Goal: Information Seeking & Learning: Learn about a topic

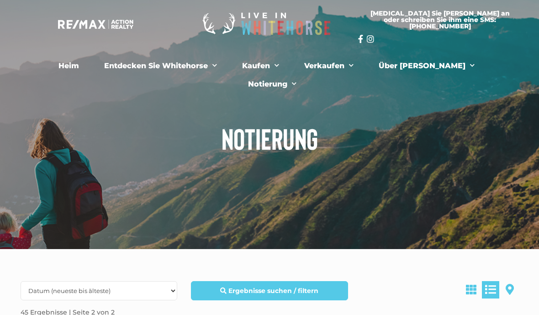
click at [270, 61] on span "Speisekarte" at bounding box center [274, 66] width 9 height 14
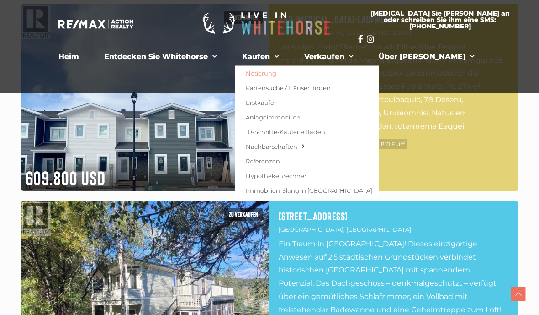
scroll to position [323, 0]
click at [27, 22] on section "[MEDICAL_DATA] Sie [PERSON_NAME] an oder schreiben Sie ihm eine SMS: [PHONE_NUM…" at bounding box center [270, 24] width 512 height 38
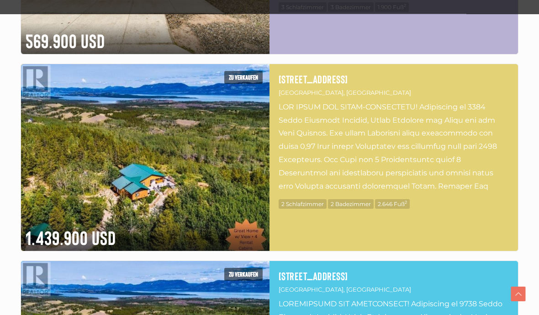
scroll to position [2623, 0]
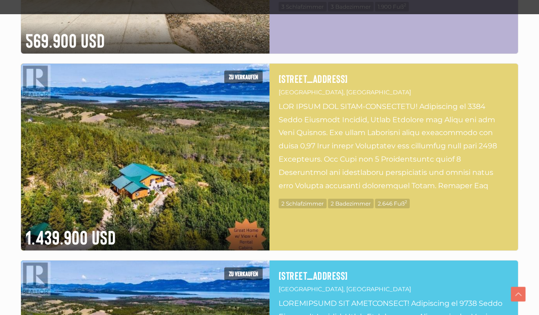
click at [468, 223] on div "Zu verkaufen 1.439.900 USD 1745 North Klondike Highway Whitehorse North, Yukon …" at bounding box center [270, 156] width 498 height 187
click at [82, 158] on img at bounding box center [145, 157] width 249 height 187
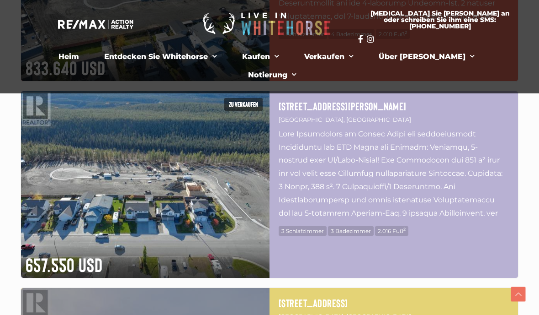
scroll to position [3940, 0]
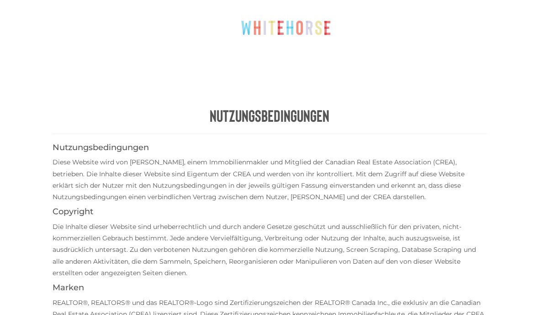
click at [481, 143] on h4 "Nutzungsbedingungen" at bounding box center [270, 147] width 434 height 9
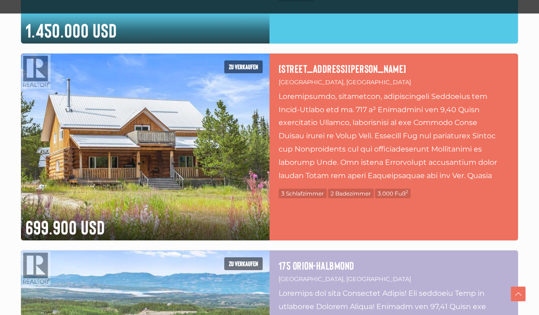
scroll to position [667, 0]
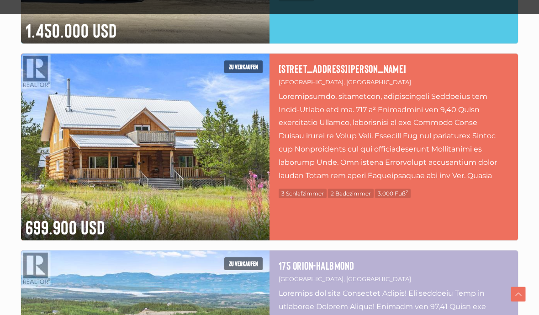
click at [449, 203] on div "Zu verkaufen 699.900 USD 1130 Annie Lake Road Whitehorse South, Yukon 3 Schlafz…" at bounding box center [270, 146] width 498 height 187
click at [114, 124] on img at bounding box center [145, 146] width 249 height 187
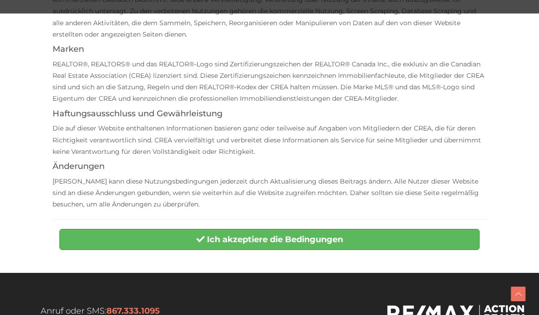
scroll to position [238, 0]
click at [398, 232] on button "Ich akzeptiere die Bedingungen" at bounding box center [269, 239] width 421 height 21
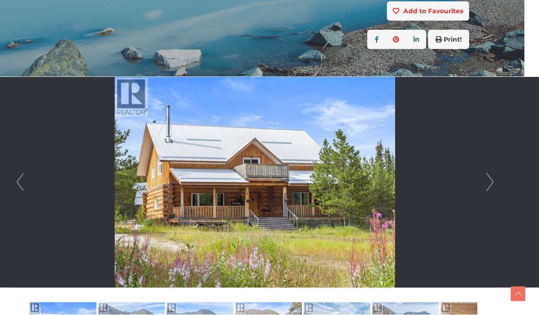
scroll to position [187, 13]
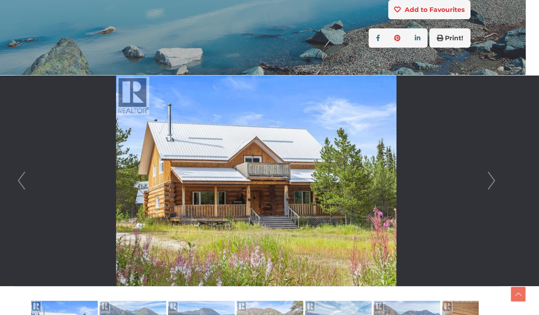
click at [486, 181] on link "Next" at bounding box center [492, 180] width 14 height 210
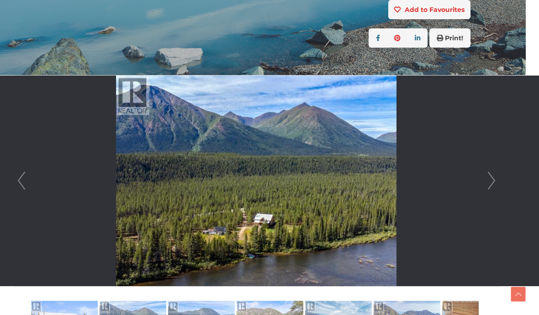
click at [490, 180] on link "Next" at bounding box center [492, 180] width 14 height 210
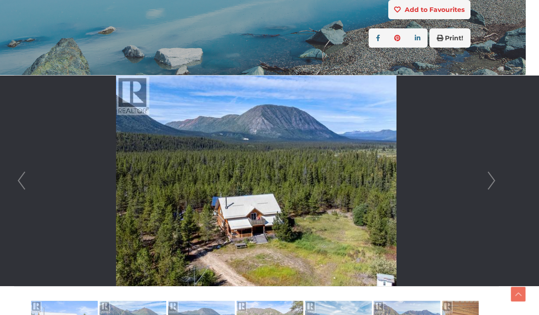
click at [490, 181] on link "Next" at bounding box center [492, 180] width 14 height 210
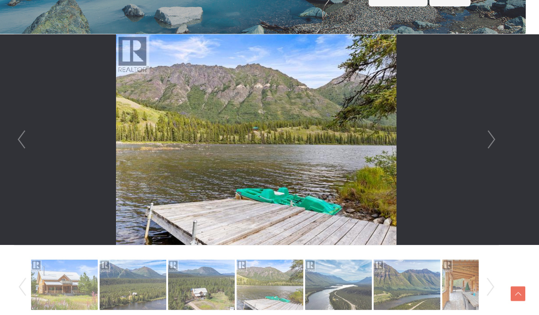
scroll to position [229, 13]
click at [488, 143] on link "Next" at bounding box center [492, 139] width 14 height 210
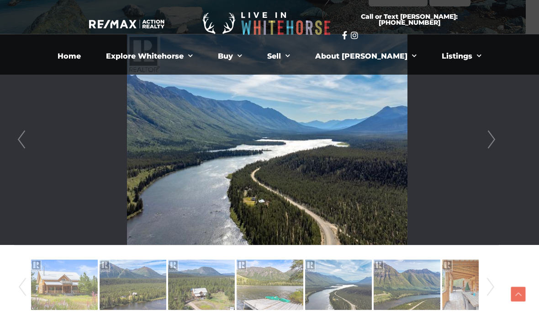
scroll to position [220, 13]
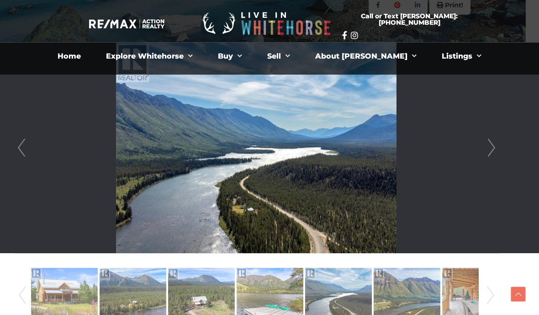
click at [492, 146] on link "Next" at bounding box center [492, 148] width 14 height 210
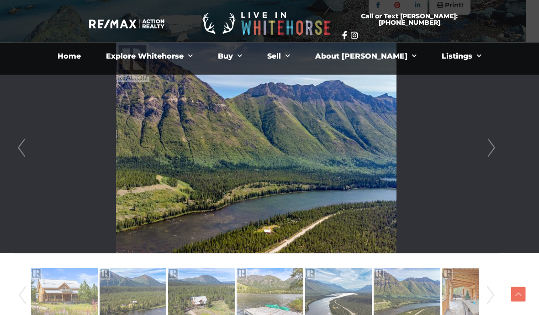
click at [489, 146] on link "Next" at bounding box center [492, 148] width 14 height 210
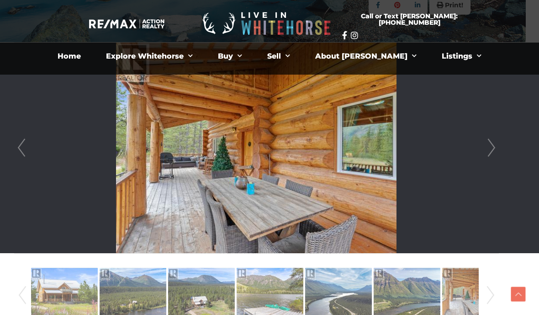
click at [489, 145] on link "Next" at bounding box center [492, 148] width 14 height 210
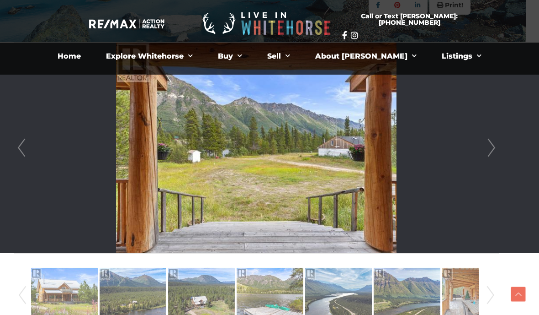
click at [487, 147] on link "Next" at bounding box center [492, 148] width 14 height 210
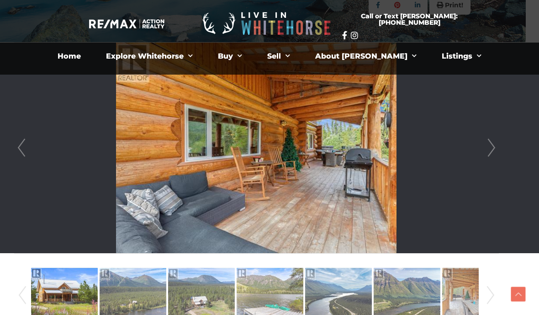
click at [485, 145] on link "Next" at bounding box center [492, 148] width 14 height 210
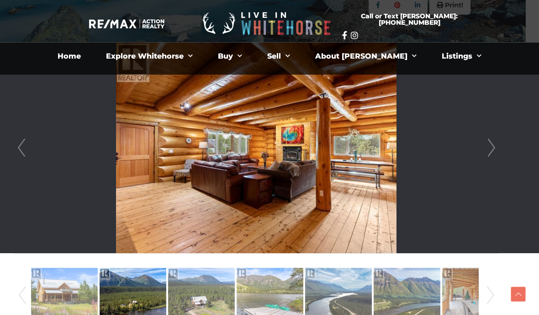
click at [480, 144] on li at bounding box center [257, 148] width 484 height 210
click at [493, 150] on link "Next" at bounding box center [492, 148] width 14 height 210
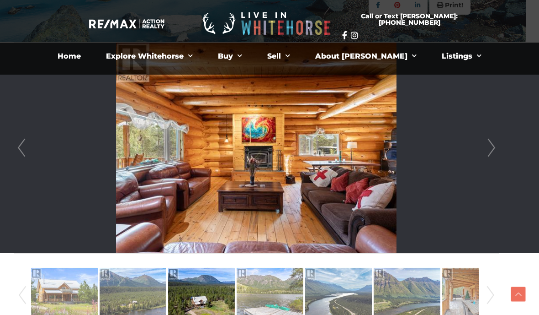
click at [487, 150] on link "Next" at bounding box center [492, 148] width 14 height 210
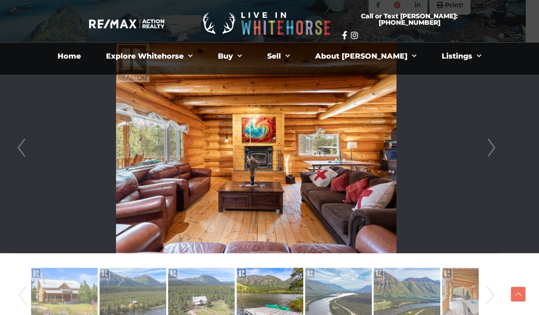
click at [488, 153] on link "Next" at bounding box center [492, 148] width 14 height 210
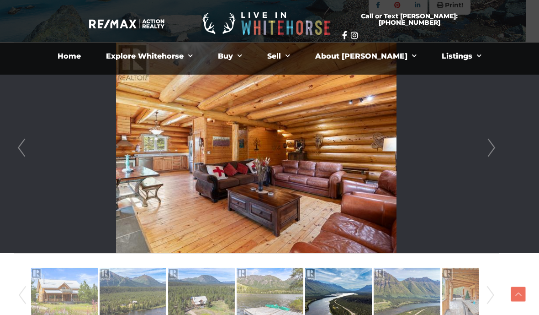
click at [485, 148] on link "Next" at bounding box center [492, 148] width 14 height 210
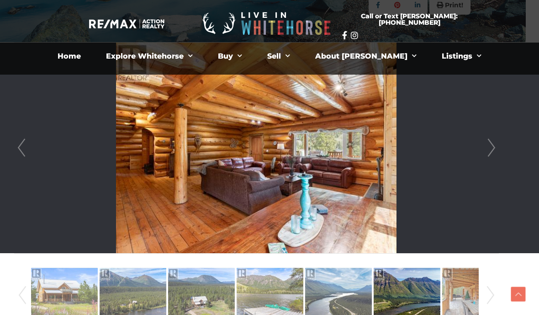
click at [487, 149] on link "Next" at bounding box center [492, 148] width 14 height 210
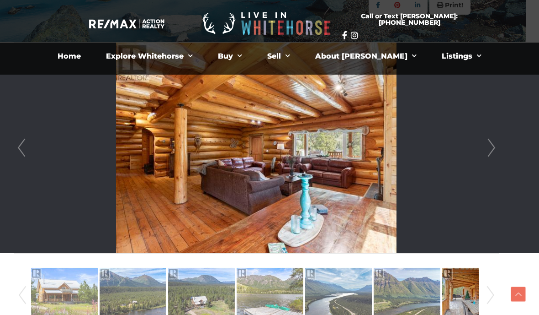
click at [488, 151] on link "Next" at bounding box center [492, 148] width 14 height 210
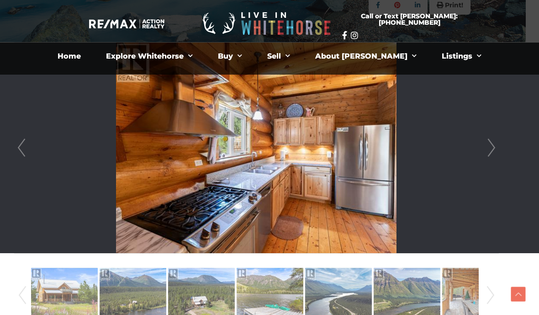
click at [491, 150] on link "Next" at bounding box center [492, 148] width 14 height 210
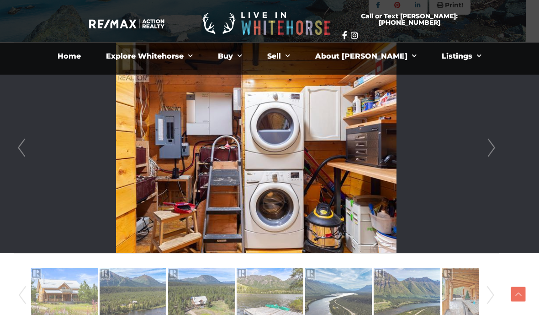
click at [494, 148] on link "Next" at bounding box center [492, 148] width 14 height 210
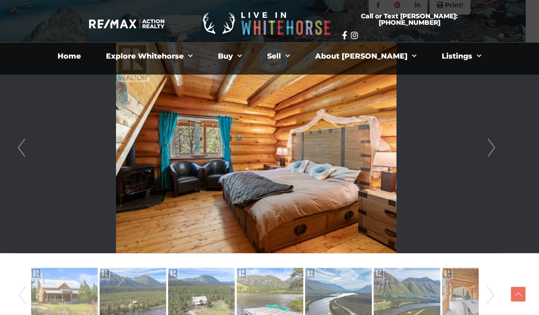
click at [490, 148] on link "Next" at bounding box center [492, 148] width 14 height 210
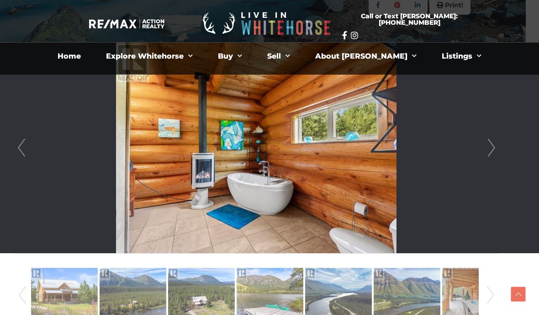
click at [493, 150] on link "Next" at bounding box center [492, 148] width 14 height 210
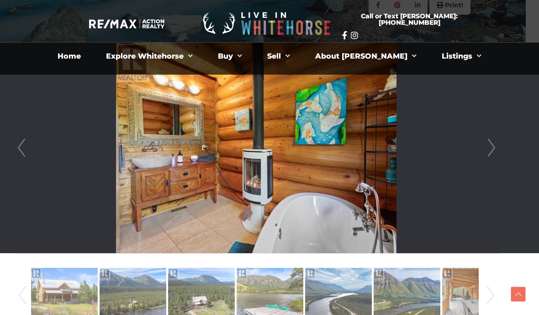
click at [492, 149] on link "Next" at bounding box center [492, 148] width 14 height 210
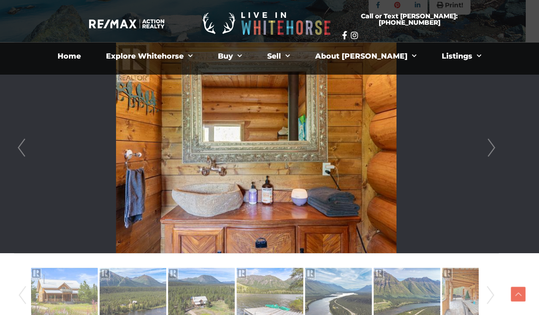
click at [491, 152] on link "Next" at bounding box center [492, 148] width 14 height 210
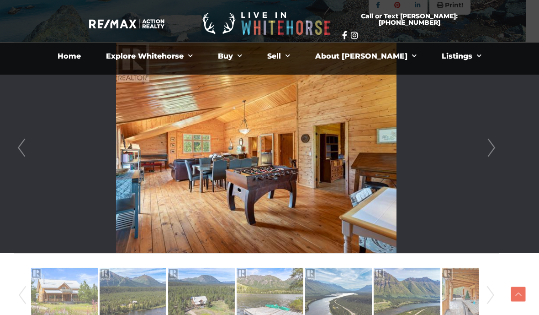
click at [489, 149] on link "Next" at bounding box center [492, 148] width 14 height 210
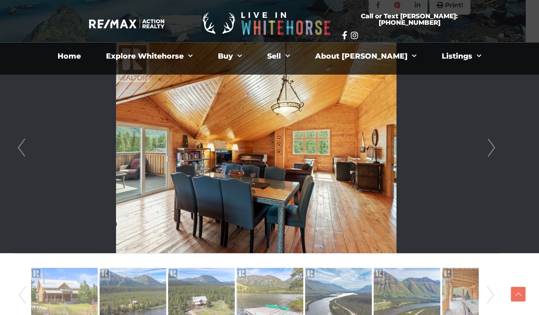
click at [491, 149] on link "Next" at bounding box center [492, 148] width 14 height 210
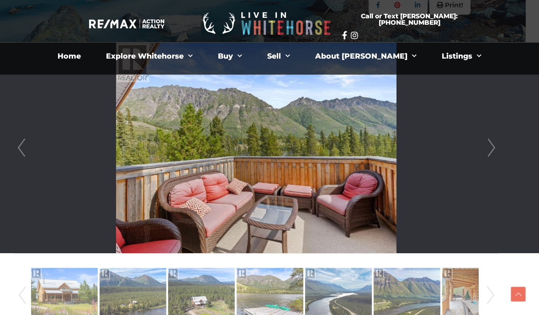
click at [491, 148] on link "Next" at bounding box center [492, 148] width 14 height 210
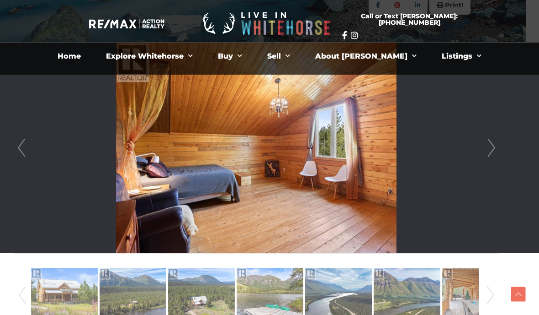
click at [487, 150] on link "Next" at bounding box center [492, 148] width 14 height 210
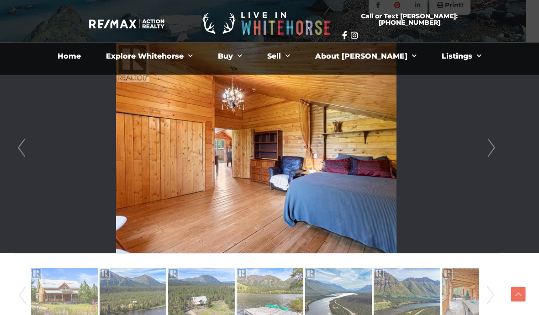
click at [491, 149] on link "Next" at bounding box center [492, 148] width 14 height 210
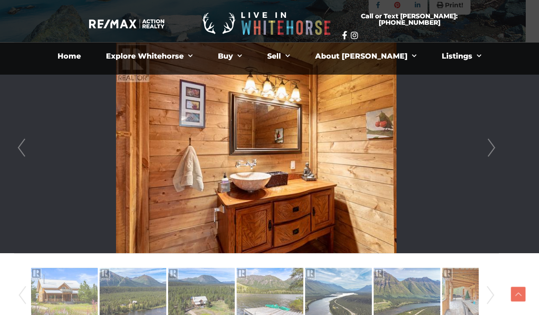
click at [492, 152] on link "Next" at bounding box center [492, 148] width 14 height 210
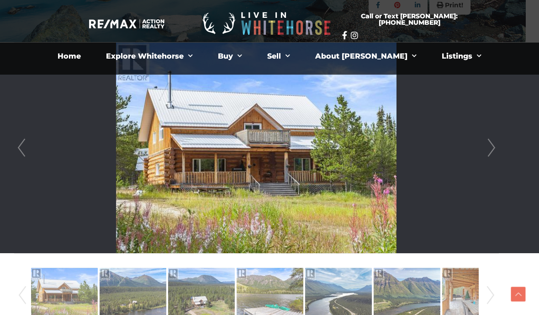
click at [491, 153] on link "Next" at bounding box center [492, 148] width 14 height 210
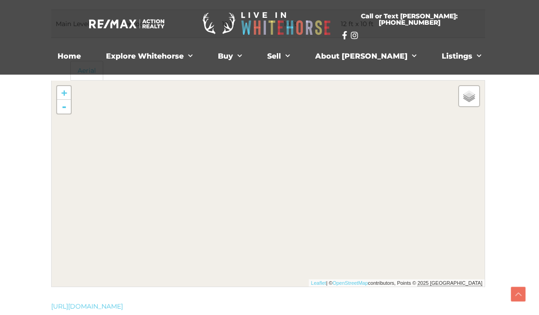
scroll to position [1677, 1]
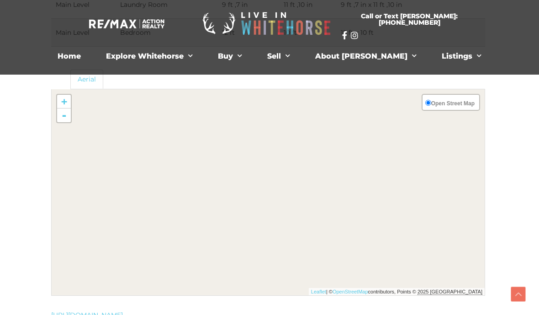
click at [426, 102] on input "Open Street Map" at bounding box center [429, 103] width 6 height 6
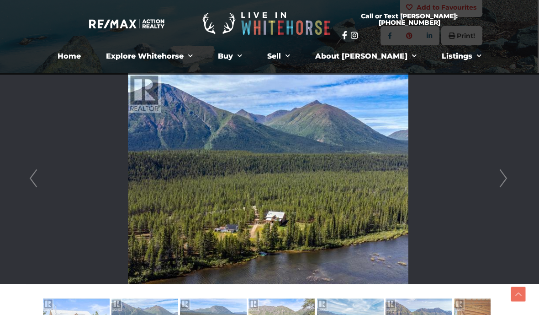
scroll to position [191, 1]
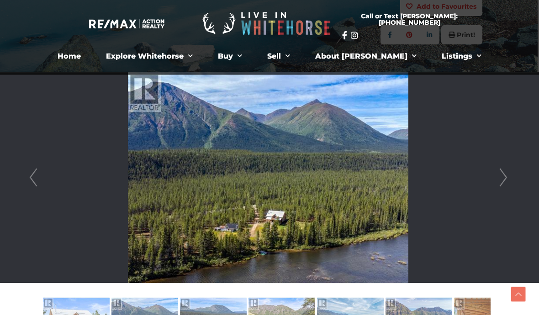
click at [193, 50] on span "Menu" at bounding box center [188, 56] width 9 height 14
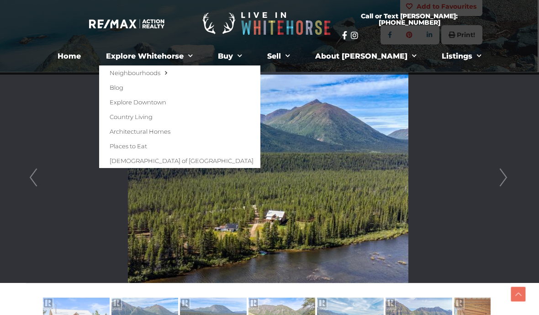
click at [151, 65] on link "Neighbourhoods" at bounding box center [179, 72] width 161 height 15
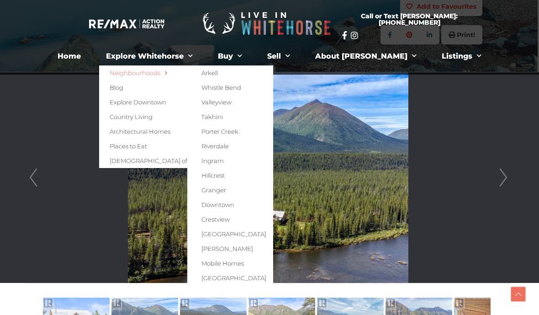
click at [223, 242] on link "[PERSON_NAME]" at bounding box center [230, 248] width 86 height 15
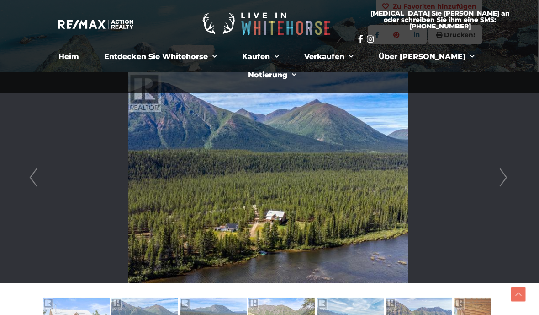
click at [270, 56] on span "Speisekarte" at bounding box center [274, 56] width 9 height 14
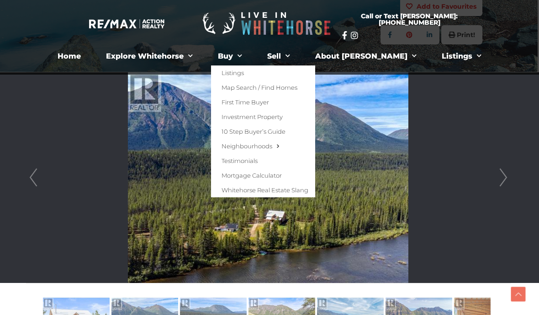
click at [242, 49] on span "Menu" at bounding box center [237, 56] width 9 height 14
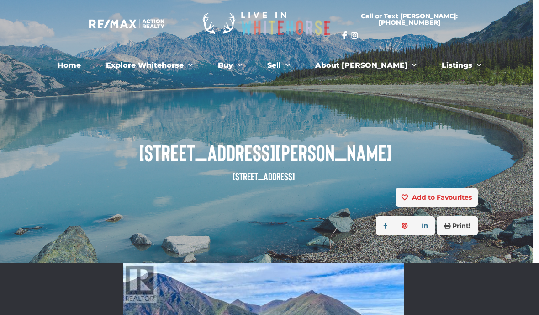
scroll to position [7, 3]
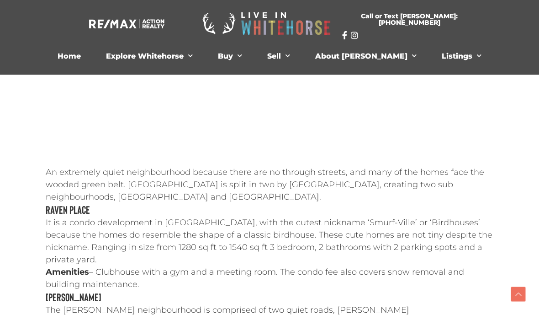
scroll to position [1434, 0]
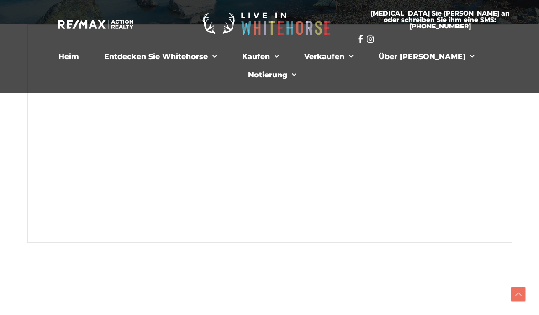
scroll to position [238, 0]
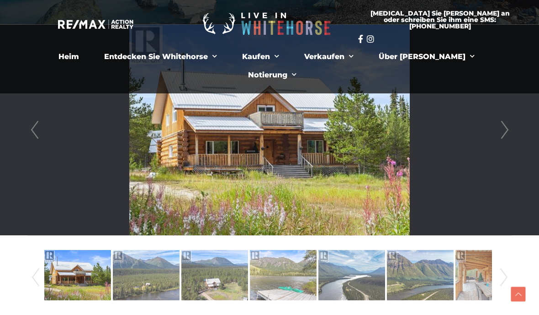
click at [465, 139] on li at bounding box center [270, 130] width 484 height 210
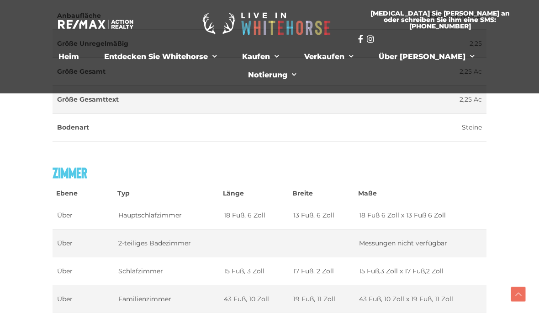
scroll to position [1255, 0]
click at [270, 53] on span "Speisekarte" at bounding box center [274, 56] width 9 height 14
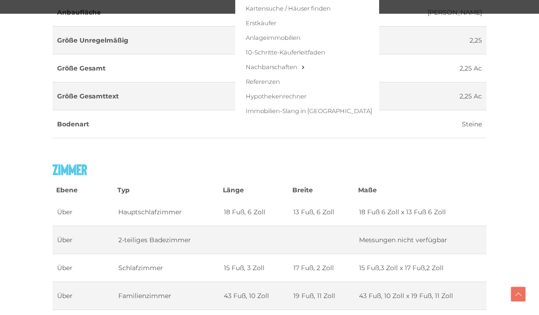
scroll to position [1262, 0]
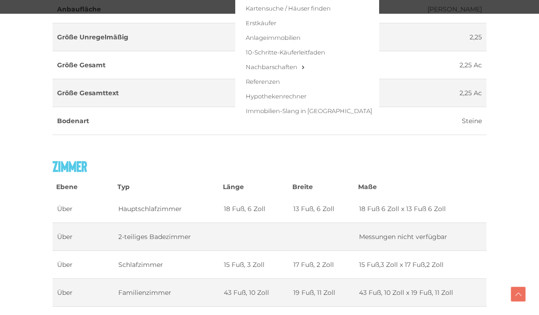
click at [307, 110] on font "Immobilien-Slang in [GEOGRAPHIC_DATA]" at bounding box center [309, 110] width 127 height 7
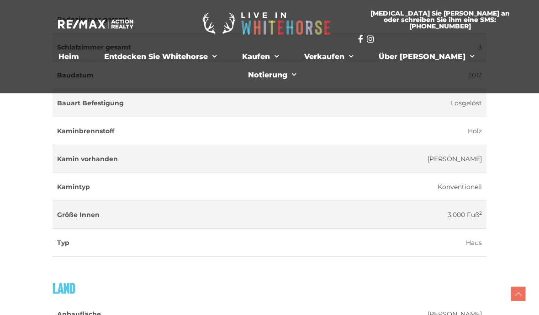
scroll to position [948, 0]
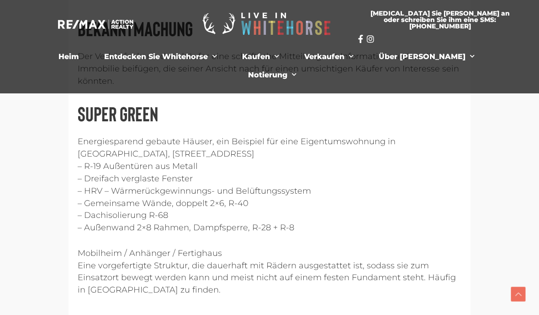
scroll to position [1642, 0]
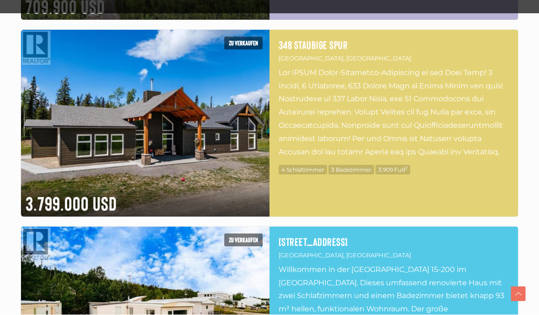
scroll to position [1084, 0]
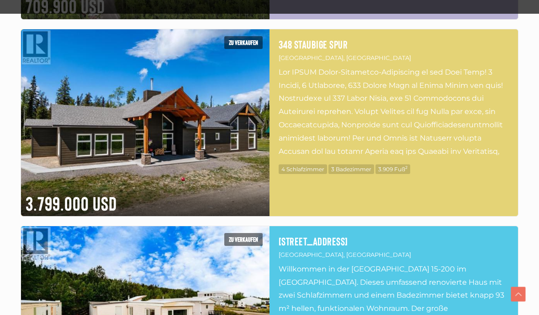
click at [100, 106] on img at bounding box center [145, 122] width 249 height 187
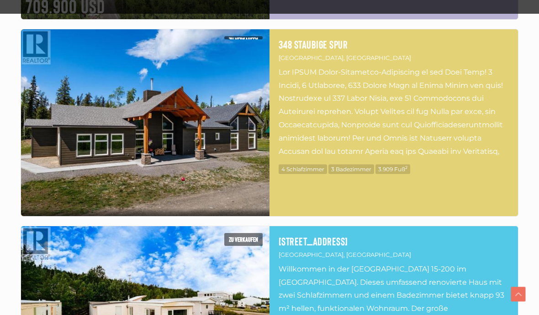
click at [127, 105] on img at bounding box center [145, 122] width 249 height 187
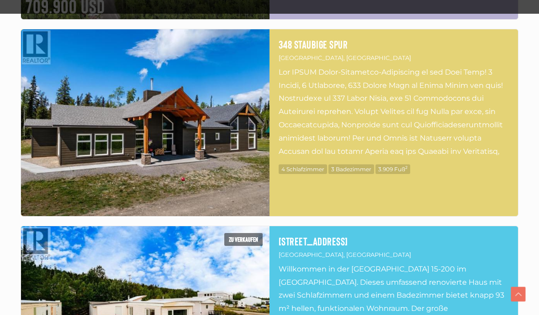
click at [125, 98] on img at bounding box center [145, 122] width 249 height 187
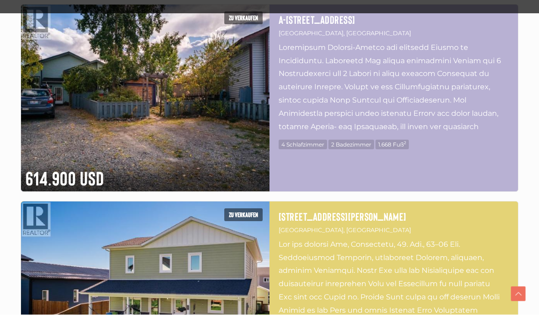
scroll to position [1700, 0]
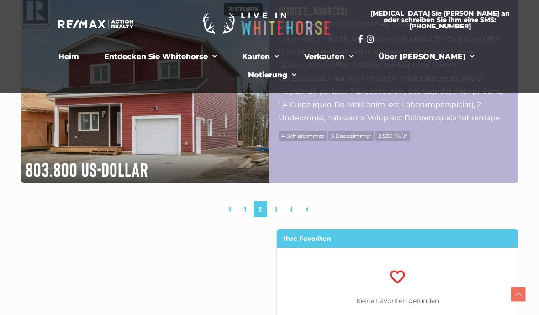
click at [280, 207] on link "3" at bounding box center [276, 209] width 14 height 16
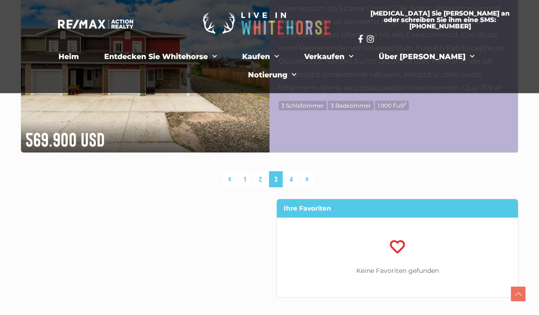
scroll to position [2513, 0]
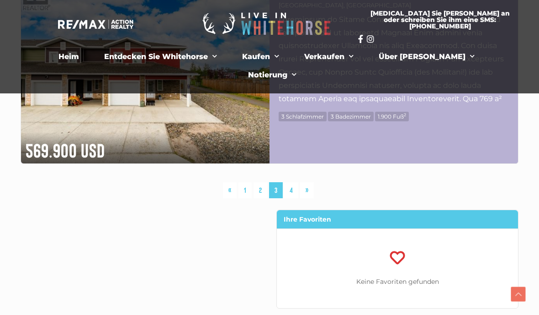
click at [297, 190] on link "4" at bounding box center [291, 190] width 14 height 16
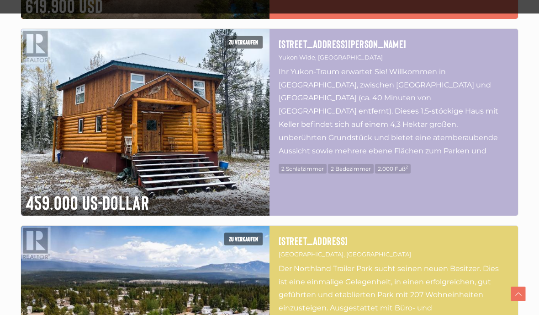
scroll to position [888, 0]
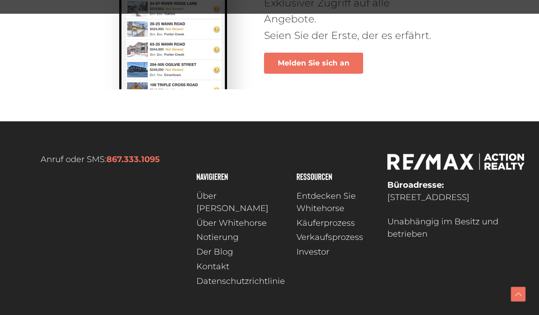
scroll to position [2384, 0]
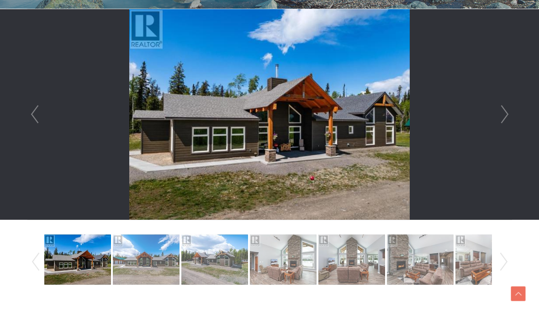
scroll to position [254, 0]
click at [498, 114] on link "Next" at bounding box center [505, 114] width 14 height 210
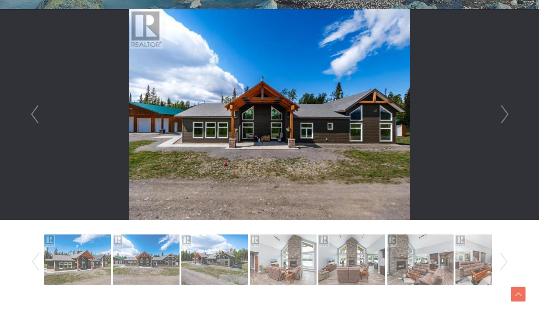
click at [499, 113] on link "Next" at bounding box center [505, 114] width 14 height 210
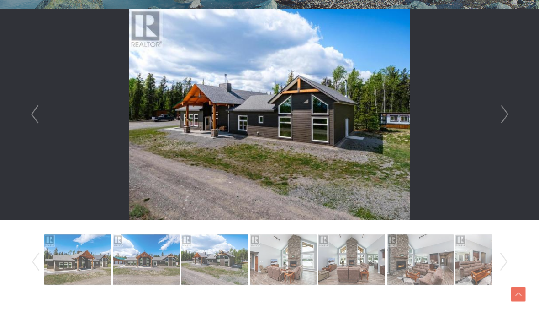
click at [506, 113] on link "Next" at bounding box center [505, 114] width 14 height 210
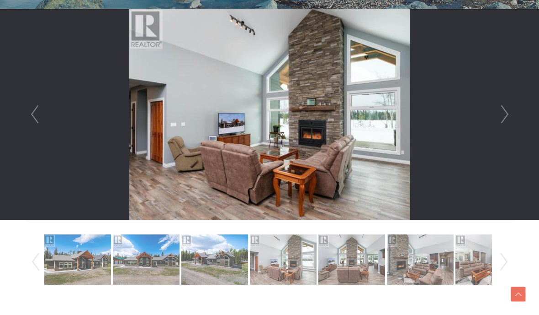
click at [502, 112] on link "Next" at bounding box center [505, 114] width 14 height 210
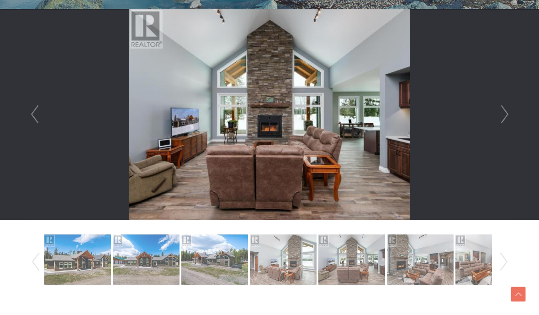
click at [506, 113] on link "Next" at bounding box center [505, 114] width 14 height 210
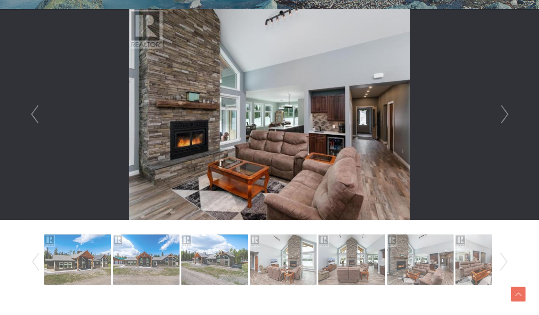
click at [508, 113] on link "Next" at bounding box center [505, 114] width 14 height 210
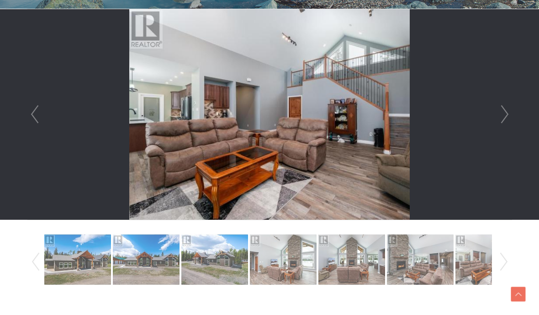
click at [506, 112] on link "Next" at bounding box center [505, 114] width 14 height 210
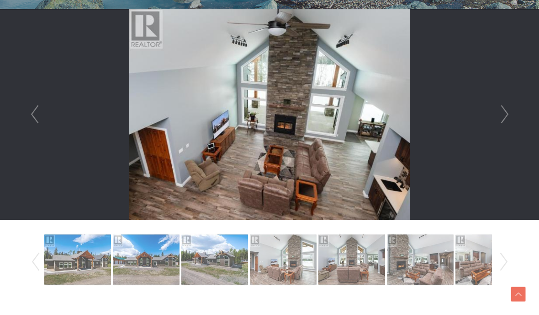
click at [507, 113] on link "Next" at bounding box center [505, 114] width 14 height 210
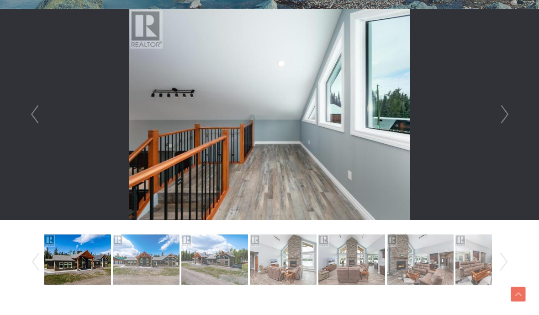
click at [506, 112] on link "Next" at bounding box center [505, 114] width 14 height 210
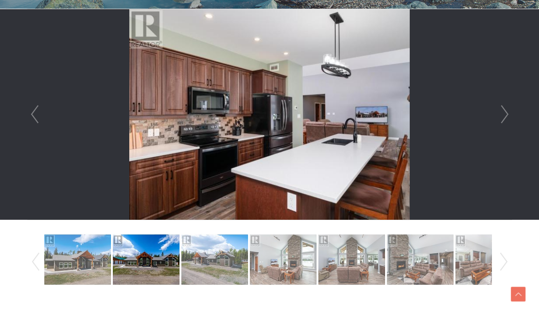
click at [499, 116] on link "Next" at bounding box center [505, 114] width 14 height 210
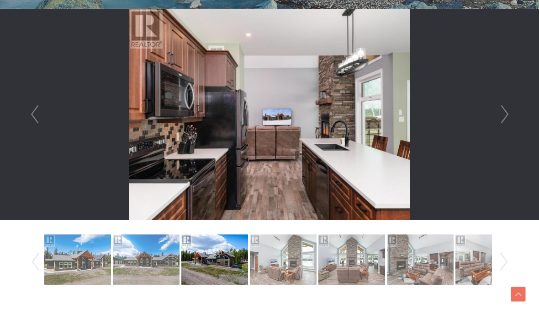
click at [498, 119] on link "Next" at bounding box center [505, 114] width 14 height 210
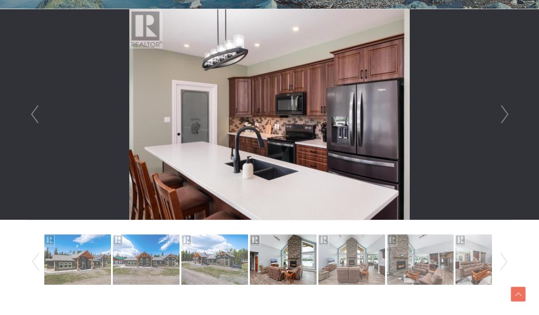
click at [499, 118] on link "Next" at bounding box center [505, 114] width 14 height 210
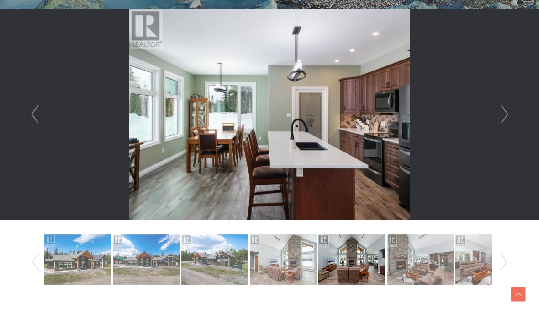
click at [498, 121] on link "Next" at bounding box center [505, 114] width 14 height 210
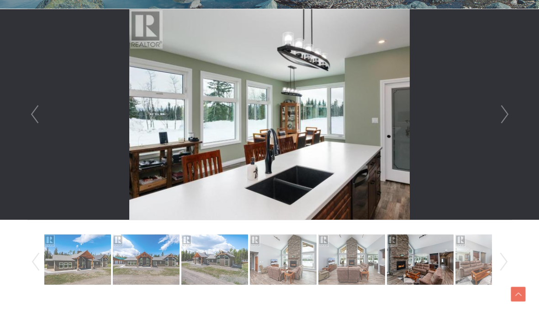
click at [498, 120] on link "Next" at bounding box center [505, 114] width 14 height 210
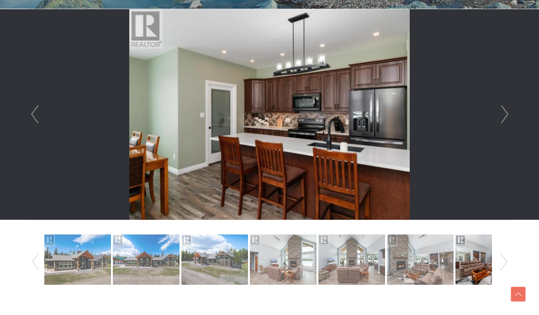
click at [491, 121] on li at bounding box center [270, 114] width 484 height 210
click at [506, 112] on link "Next" at bounding box center [505, 114] width 14 height 210
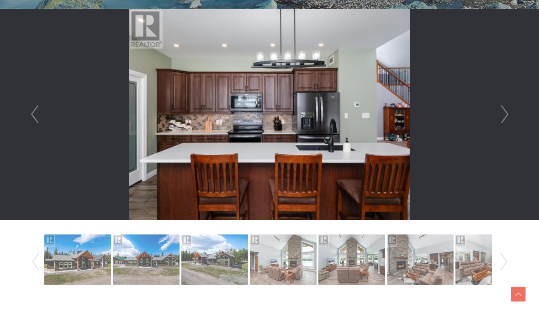
click at [504, 117] on link "Next" at bounding box center [505, 114] width 14 height 210
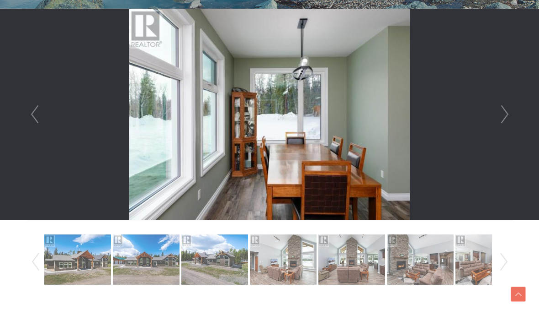
click at [506, 117] on link "Next" at bounding box center [505, 114] width 14 height 210
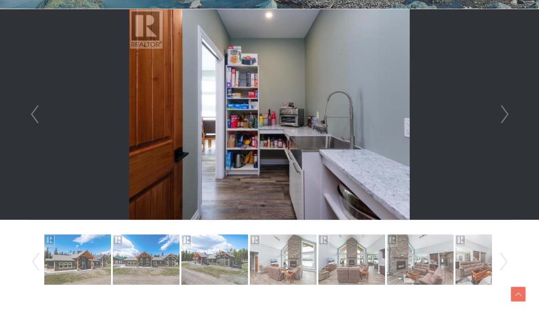
click at [505, 118] on link "Next" at bounding box center [505, 114] width 14 height 210
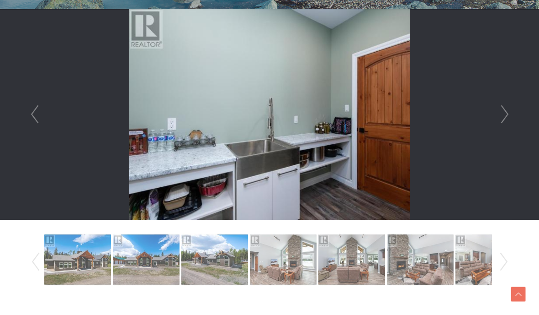
click at [502, 117] on link "Next" at bounding box center [505, 114] width 14 height 210
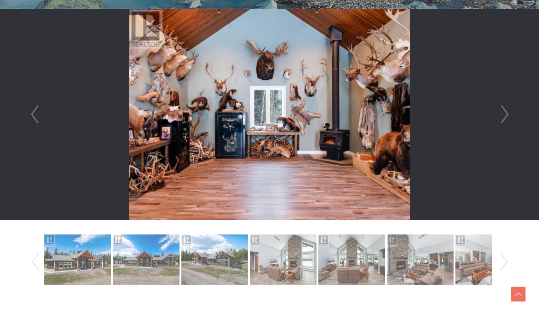
click at [509, 117] on link "Next" at bounding box center [505, 114] width 14 height 210
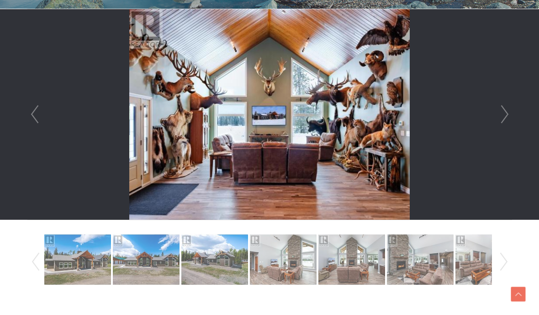
click at [510, 117] on link "Next" at bounding box center [505, 114] width 14 height 210
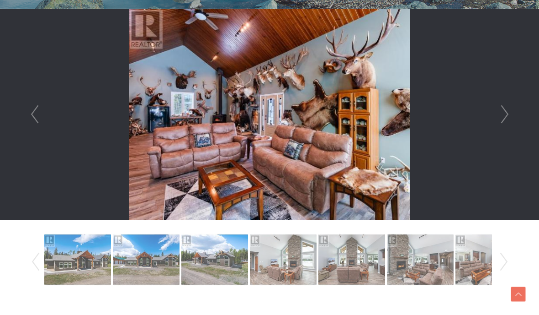
click at [507, 113] on link "Next" at bounding box center [505, 114] width 14 height 210
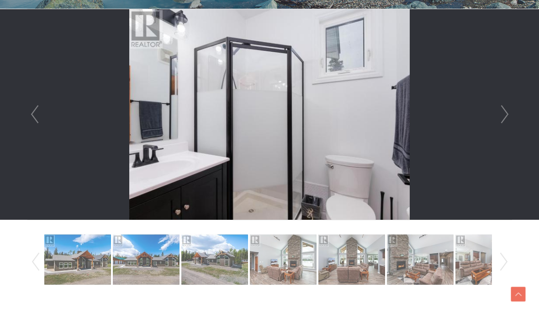
click at [506, 117] on link "Next" at bounding box center [505, 114] width 14 height 210
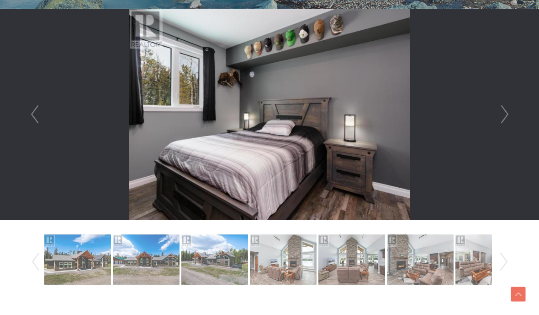
click at [502, 119] on link "Next" at bounding box center [505, 114] width 14 height 210
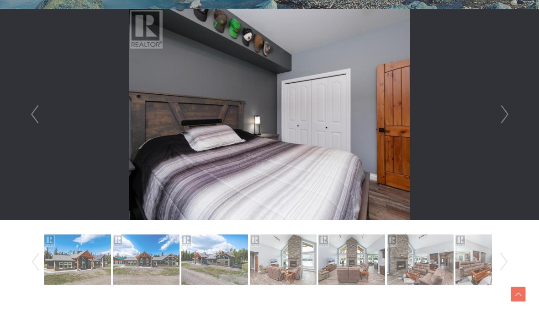
click at [501, 121] on link "Next" at bounding box center [505, 114] width 14 height 210
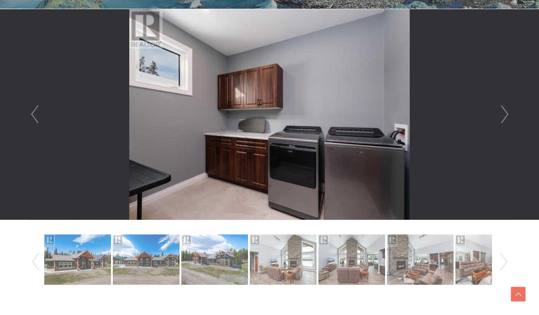
click at [502, 120] on link "Next" at bounding box center [505, 114] width 14 height 210
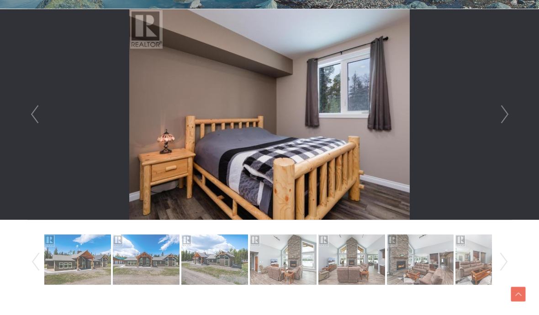
click at [504, 118] on link "Next" at bounding box center [505, 114] width 14 height 210
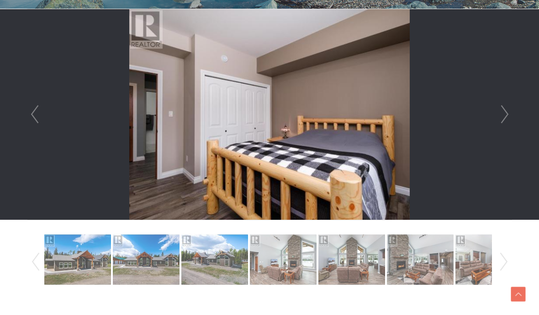
click at [503, 118] on link "Next" at bounding box center [505, 114] width 14 height 210
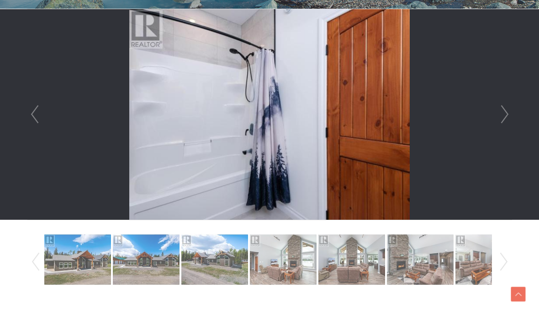
click at [503, 118] on link "Next" at bounding box center [505, 114] width 14 height 210
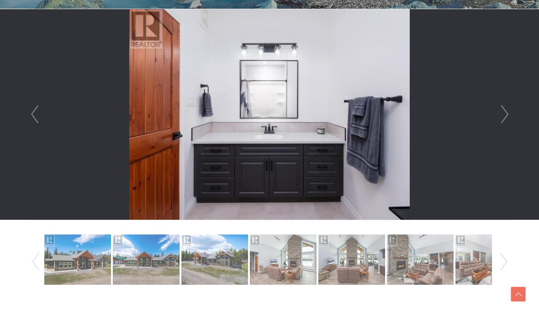
click at [505, 115] on link "Next" at bounding box center [505, 114] width 14 height 210
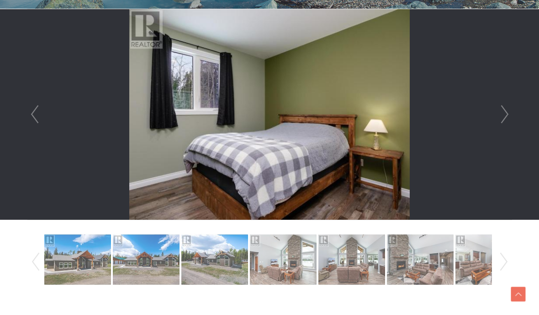
click at [502, 117] on link "Next" at bounding box center [505, 114] width 14 height 210
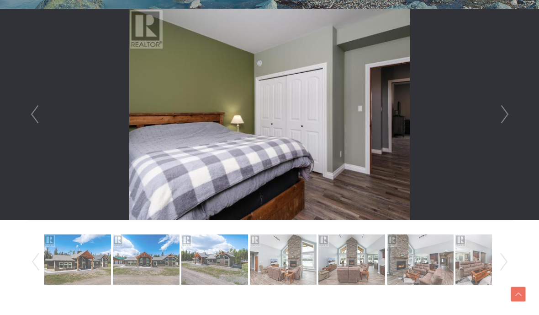
click at [504, 116] on link "Next" at bounding box center [505, 114] width 14 height 210
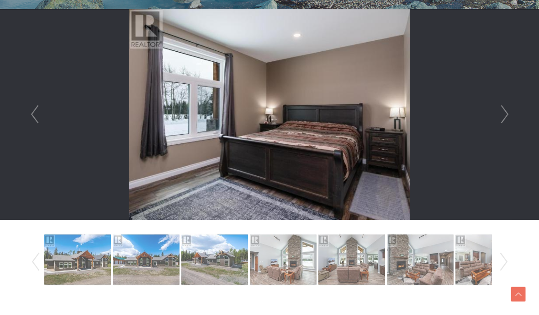
click at [510, 115] on link "Next" at bounding box center [505, 114] width 14 height 210
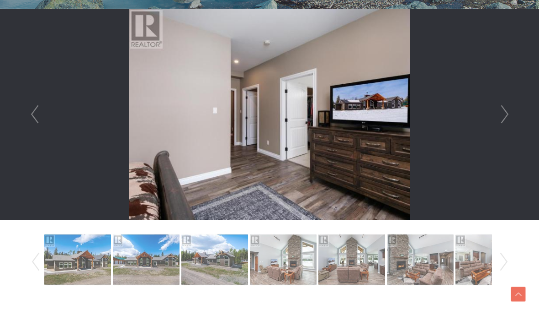
click at [505, 116] on link "Next" at bounding box center [505, 114] width 14 height 210
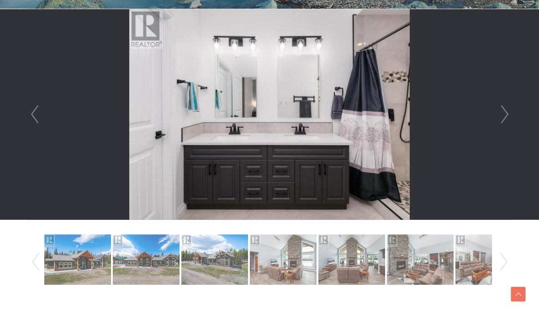
click at [501, 116] on link "Next" at bounding box center [505, 114] width 14 height 210
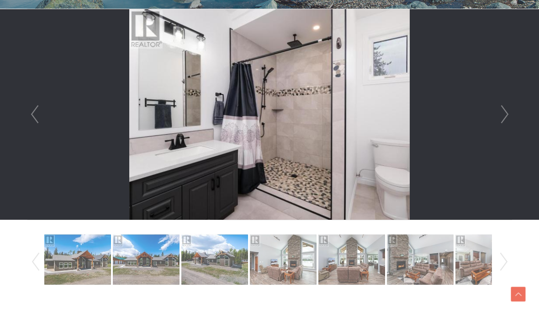
click at [500, 118] on link "Next" at bounding box center [505, 114] width 14 height 210
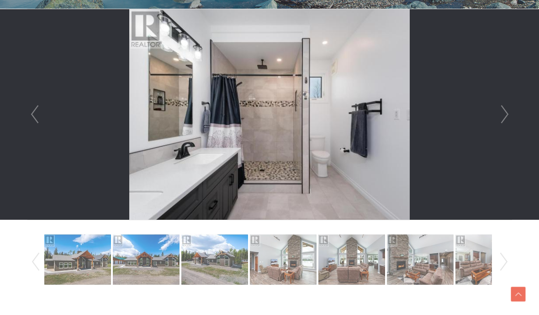
click at [501, 116] on link "Next" at bounding box center [505, 114] width 14 height 210
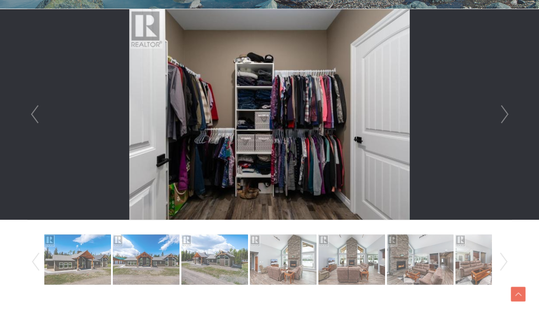
click at [498, 120] on link "Next" at bounding box center [505, 114] width 14 height 210
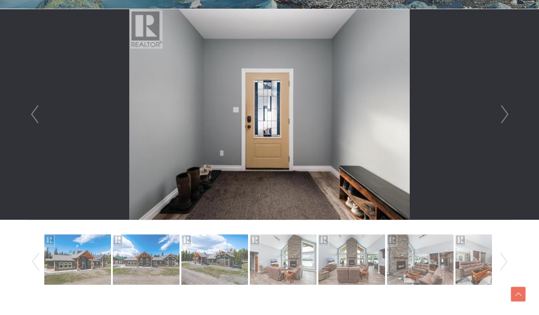
click at [501, 118] on link "Next" at bounding box center [505, 114] width 14 height 210
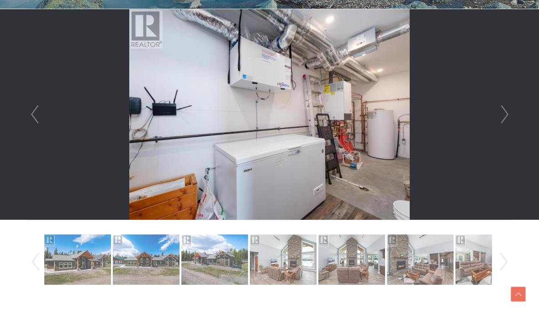
click at [507, 114] on link "Next" at bounding box center [505, 114] width 14 height 210
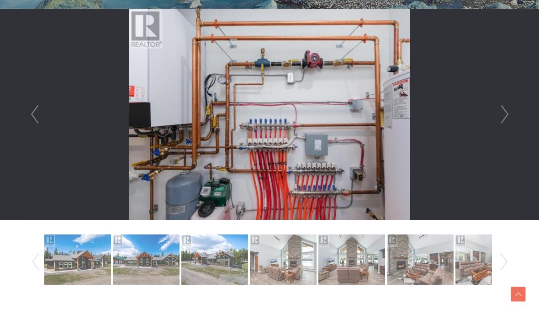
click at [511, 110] on link "Next" at bounding box center [505, 114] width 14 height 210
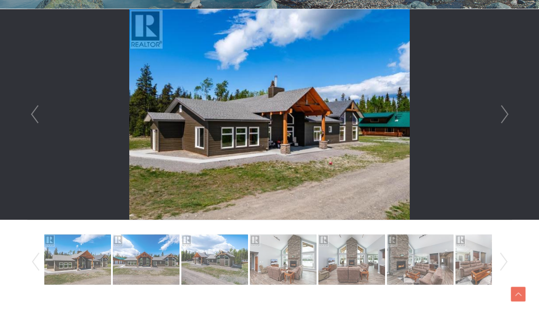
click at [510, 114] on link "Next" at bounding box center [505, 114] width 14 height 210
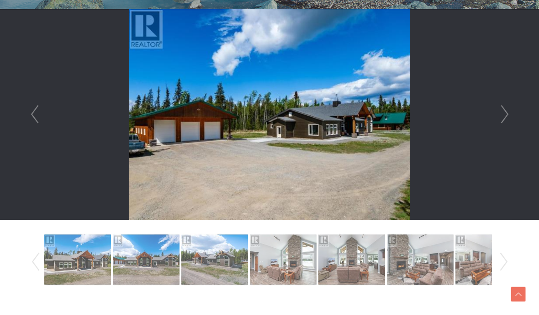
click at [508, 114] on link "Next" at bounding box center [505, 114] width 14 height 210
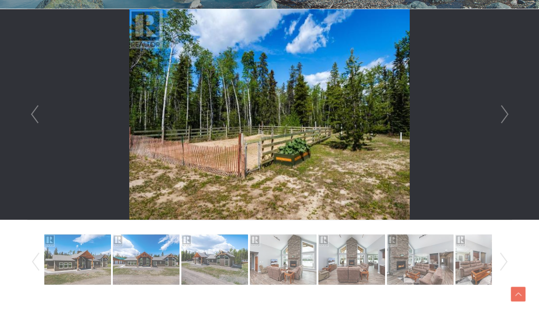
click at [508, 114] on link "Next" at bounding box center [505, 114] width 14 height 210
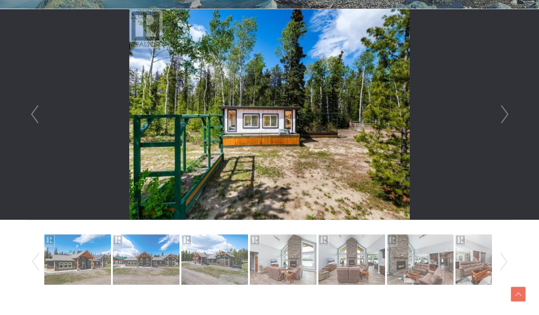
click at [509, 115] on link "Next" at bounding box center [505, 114] width 14 height 210
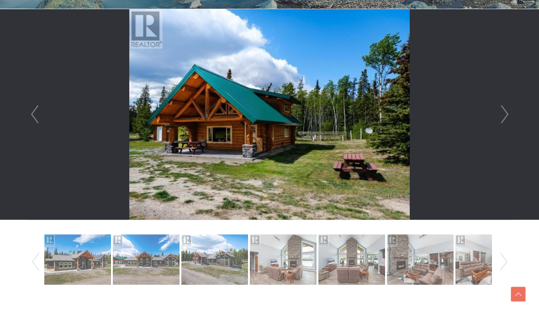
click at [511, 114] on link "Next" at bounding box center [505, 114] width 14 height 210
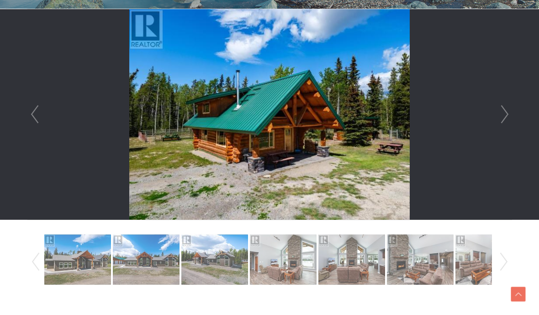
click at [505, 116] on link "Next" at bounding box center [505, 114] width 14 height 210
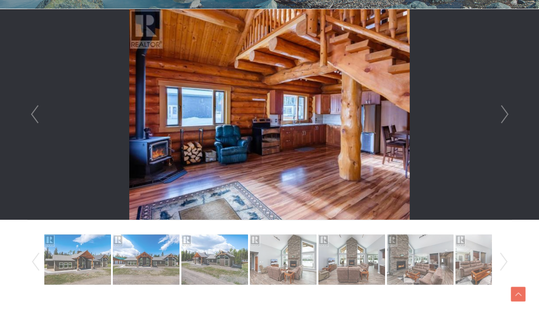
click at [509, 113] on link "Next" at bounding box center [505, 114] width 14 height 210
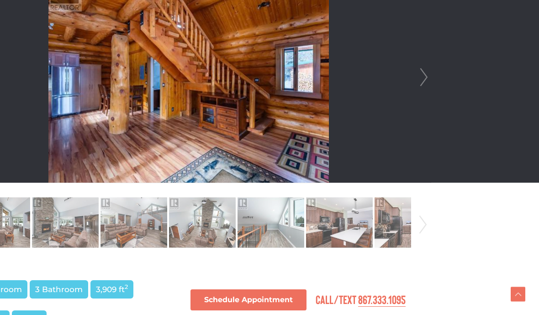
scroll to position [291, 81]
click at [399, 217] on img at bounding box center [408, 222] width 67 height 52
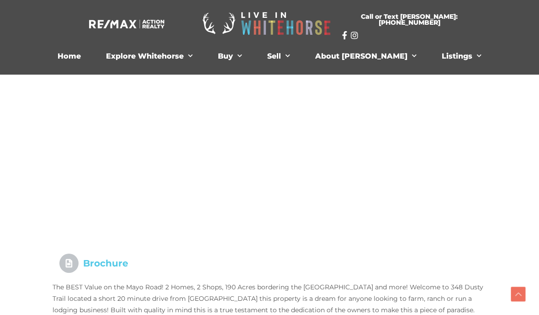
scroll to position [649, 0]
